Goal: Check status: Check status

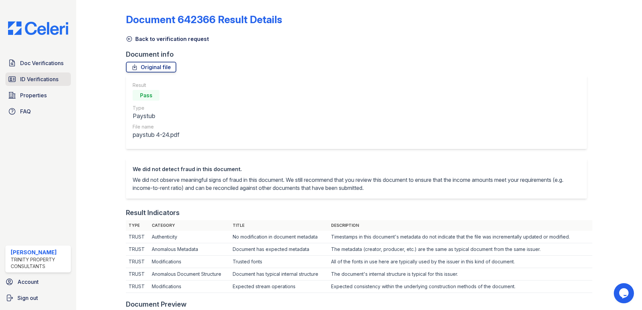
scroll to position [168, 0]
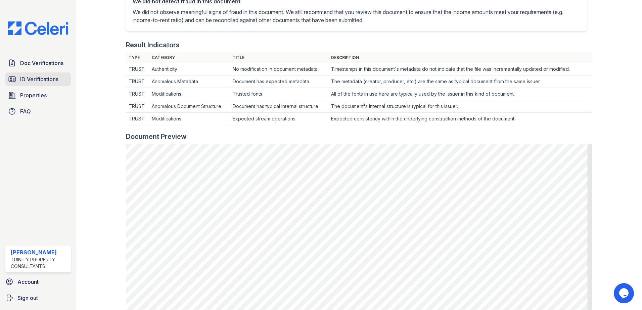
click at [46, 79] on span "ID Verifications" at bounding box center [39, 79] width 38 height 8
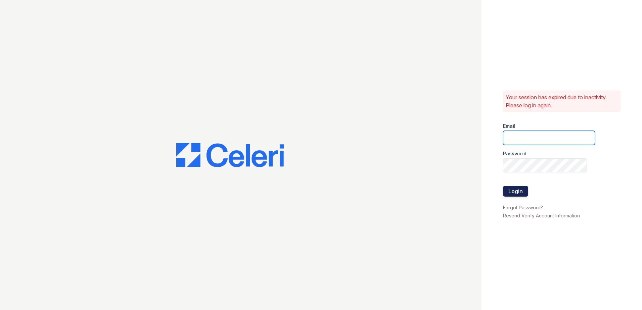
type input "[EMAIL_ADDRESS][DOMAIN_NAME]"
click at [510, 190] on button "Login" at bounding box center [515, 191] width 25 height 11
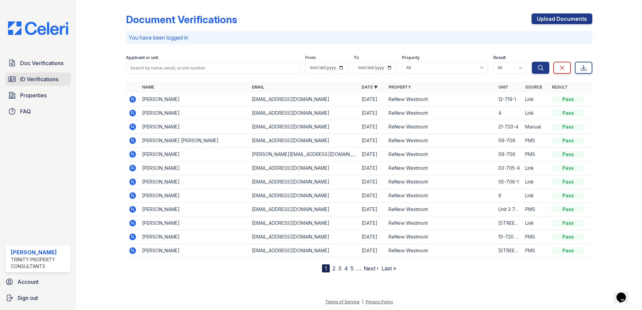
click at [48, 79] on span "ID Verifications" at bounding box center [39, 79] width 38 height 8
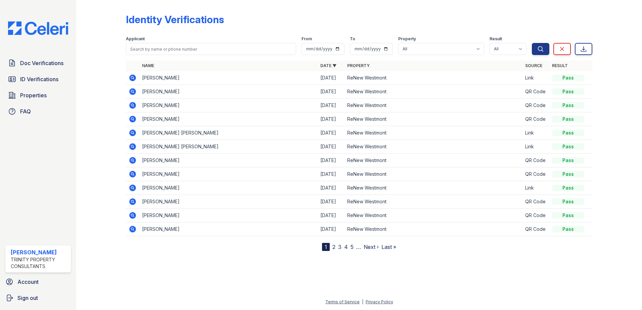
click at [133, 78] on icon at bounding box center [132, 78] width 2 height 2
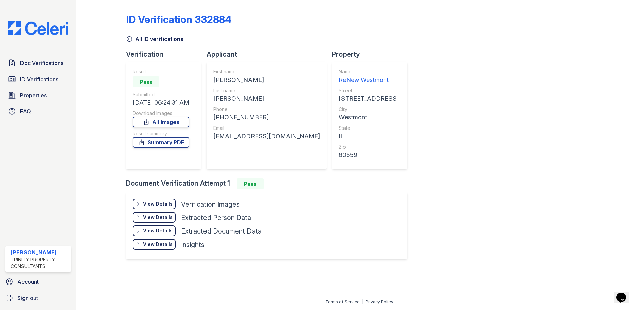
click at [158, 202] on div "View Details" at bounding box center [158, 204] width 30 height 7
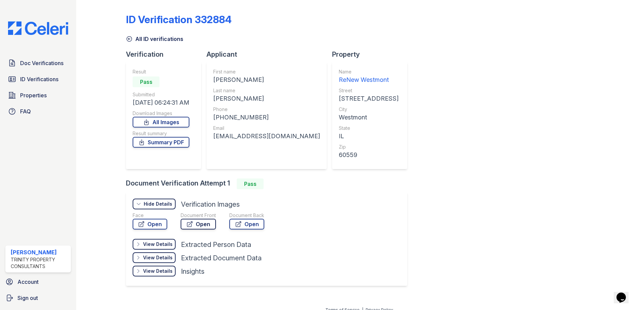
click at [208, 226] on link "Open" at bounding box center [198, 224] width 35 height 11
click at [38, 79] on span "ID Verifications" at bounding box center [39, 79] width 38 height 8
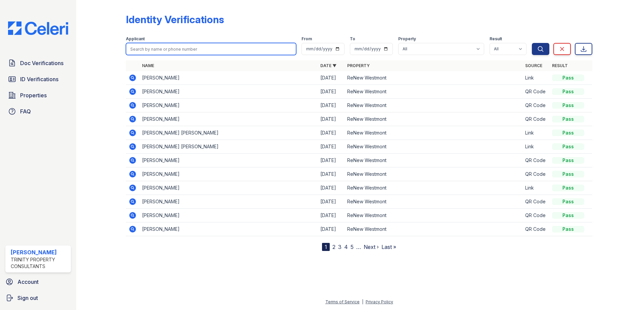
click at [193, 53] on input "search" at bounding box center [211, 49] width 170 height 12
type input "eric"
click at [532, 43] on button "Search" at bounding box center [540, 49] width 17 height 12
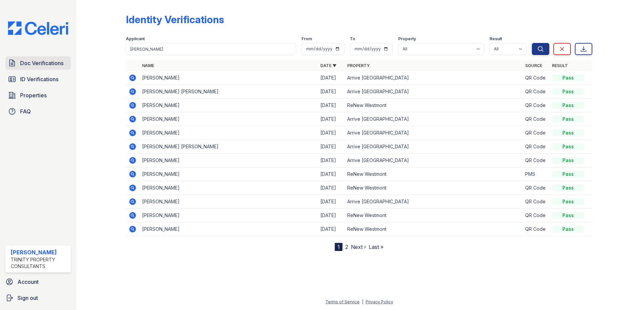
click at [50, 63] on span "Doc Verifications" at bounding box center [41, 63] width 43 height 8
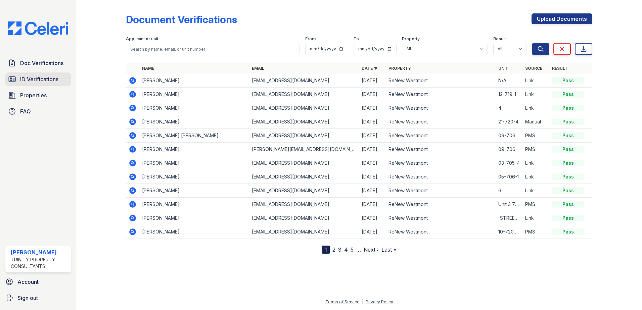
click at [50, 78] on span "ID Verifications" at bounding box center [39, 79] width 38 height 8
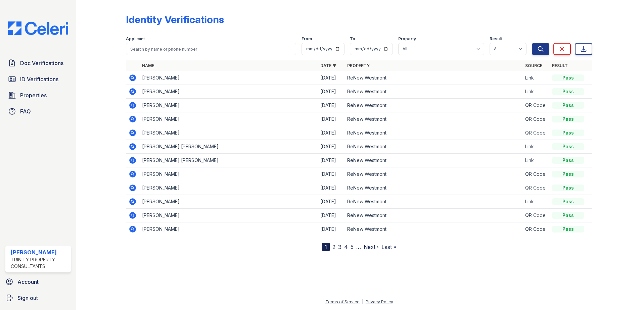
click at [132, 77] on icon at bounding box center [132, 78] width 2 height 2
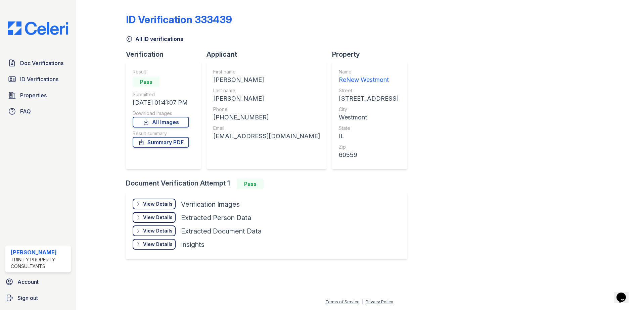
click at [147, 205] on div "View Details" at bounding box center [158, 204] width 30 height 7
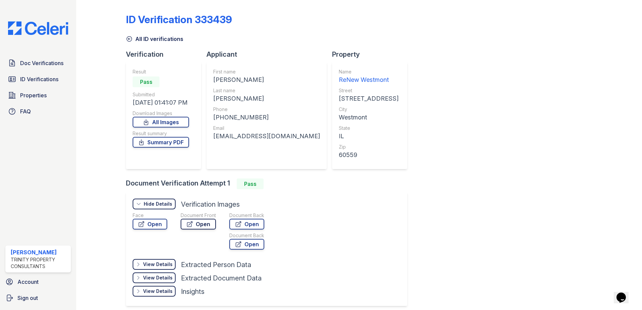
click at [190, 223] on icon at bounding box center [189, 224] width 7 height 7
click at [23, 81] on span "ID Verifications" at bounding box center [39, 79] width 38 height 8
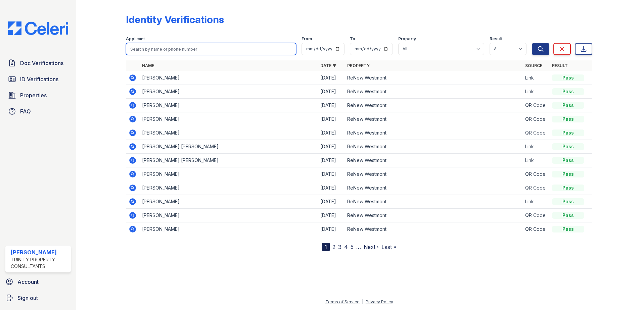
click at [168, 48] on input "search" at bounding box center [211, 49] width 170 height 12
type input "thomas"
click at [532, 43] on button "Search" at bounding box center [540, 49] width 17 height 12
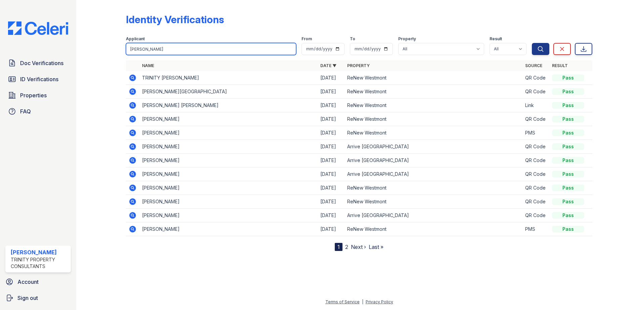
click at [164, 49] on input "thomas" at bounding box center [211, 49] width 170 height 12
type input "canavan"
click at [532, 43] on button "Search" at bounding box center [540, 49] width 17 height 12
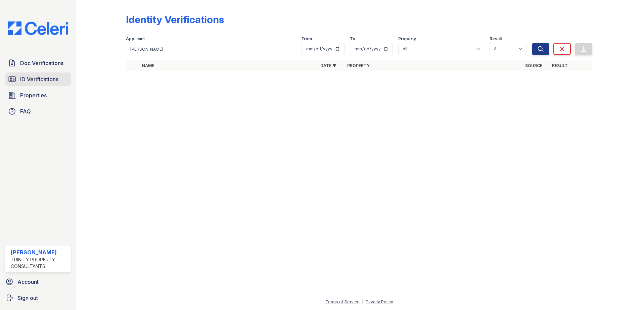
click at [34, 81] on span "ID Verifications" at bounding box center [39, 79] width 38 height 8
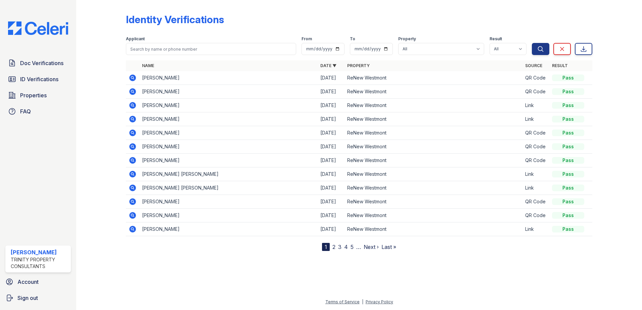
click at [131, 78] on icon at bounding box center [133, 78] width 8 height 8
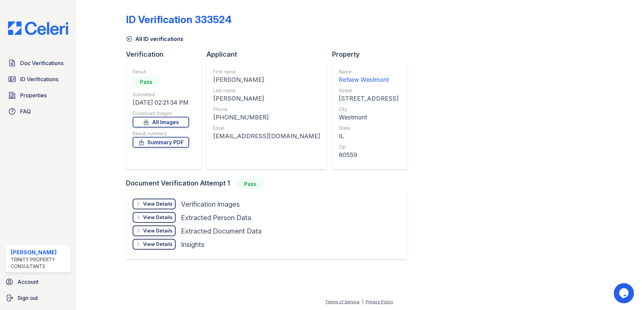
click at [151, 206] on div "View Details" at bounding box center [158, 204] width 30 height 7
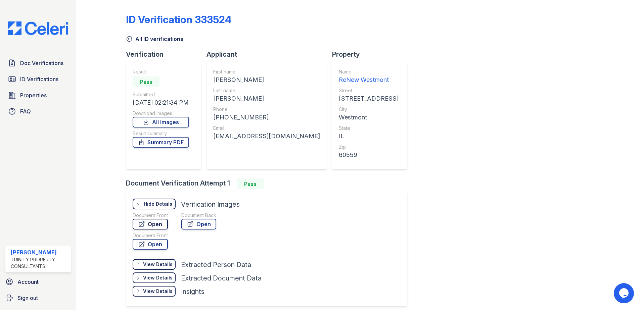
click at [162, 224] on link "Open" at bounding box center [150, 224] width 35 height 11
